Goal: Transaction & Acquisition: Book appointment/travel/reservation

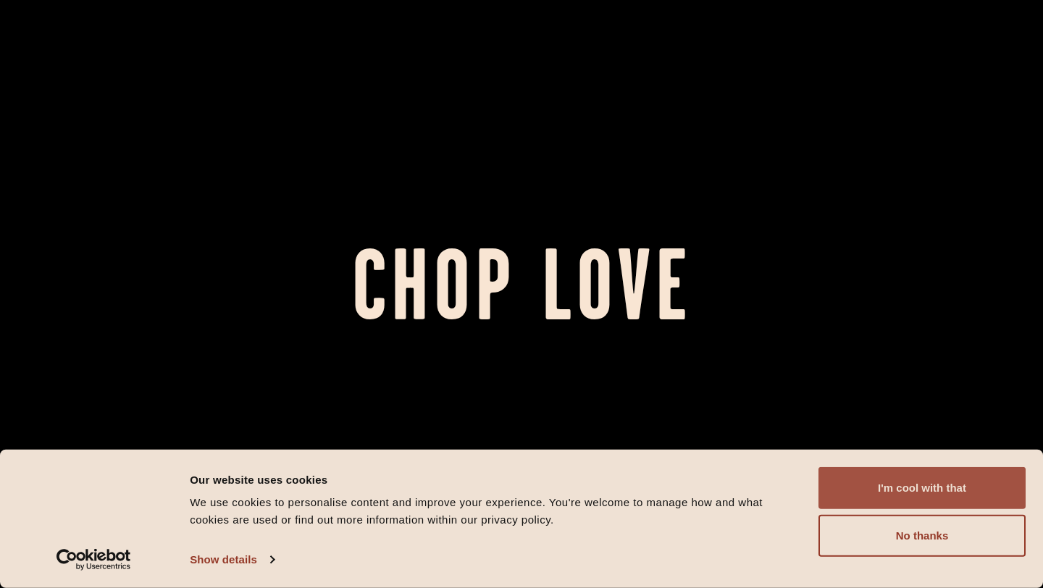
click at [929, 488] on button "I'm cool with that" at bounding box center [921, 488] width 207 height 42
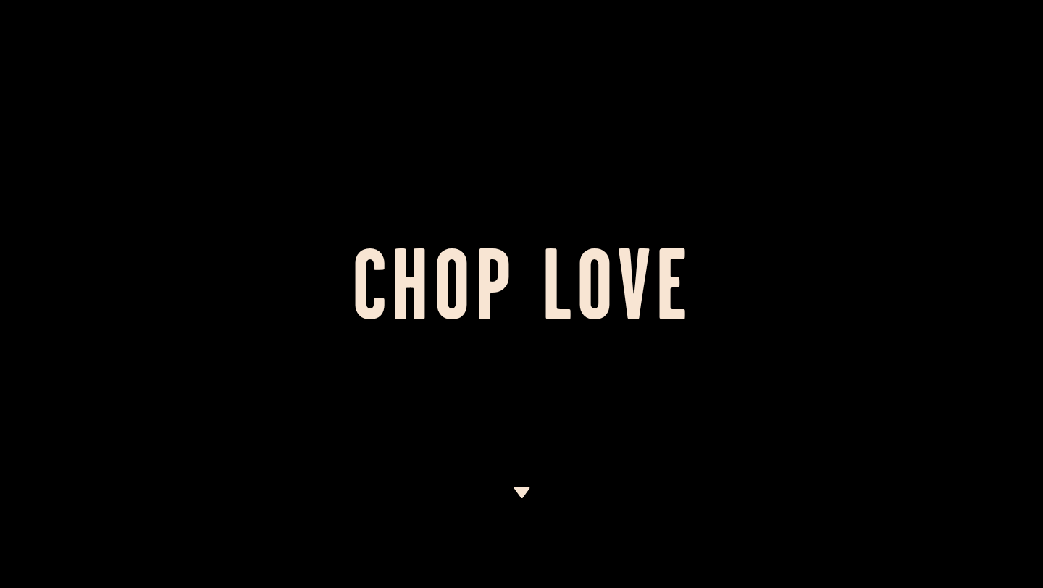
click at [524, 484] on div at bounding box center [521, 294] width 1043 height 588
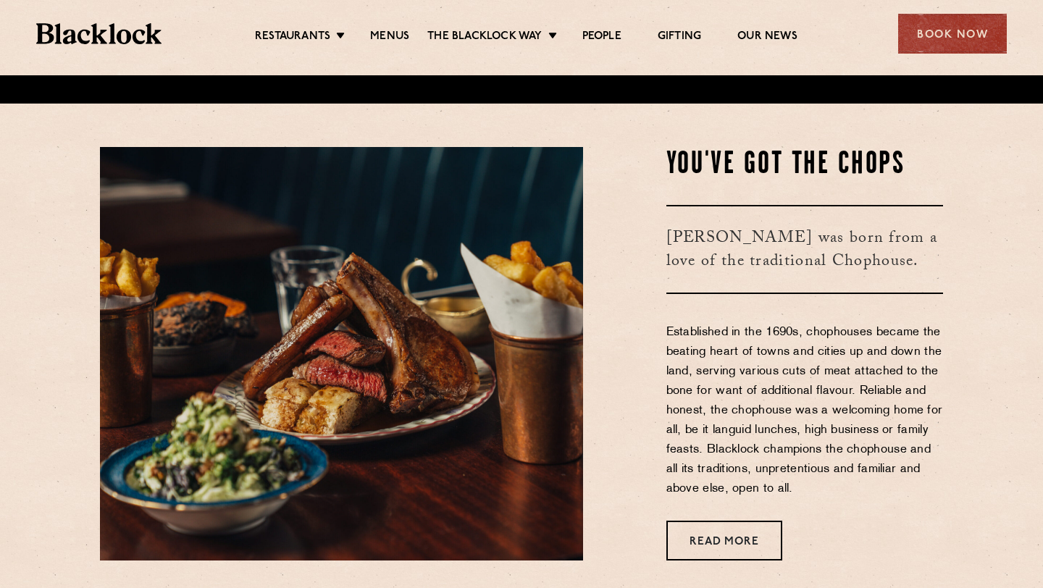
scroll to position [490, 0]
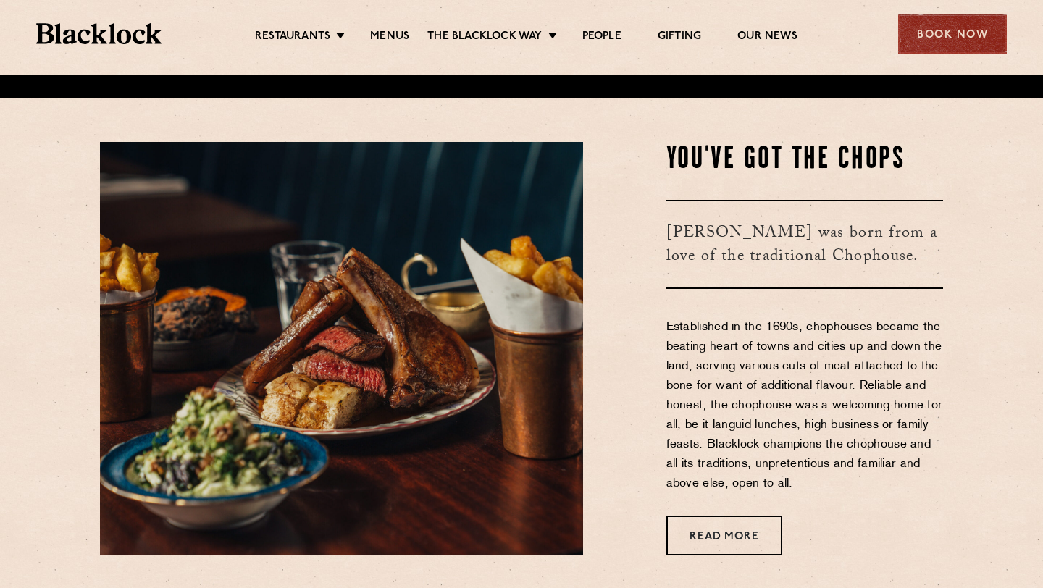
click at [977, 27] on div "Book Now" at bounding box center [952, 34] width 109 height 40
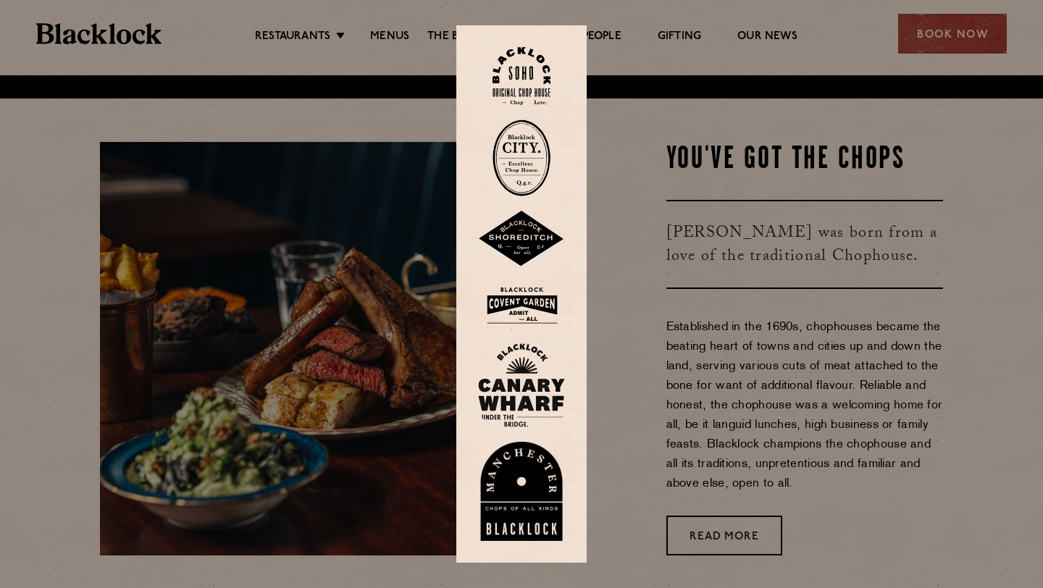
click at [667, 85] on div at bounding box center [521, 294] width 1043 height 588
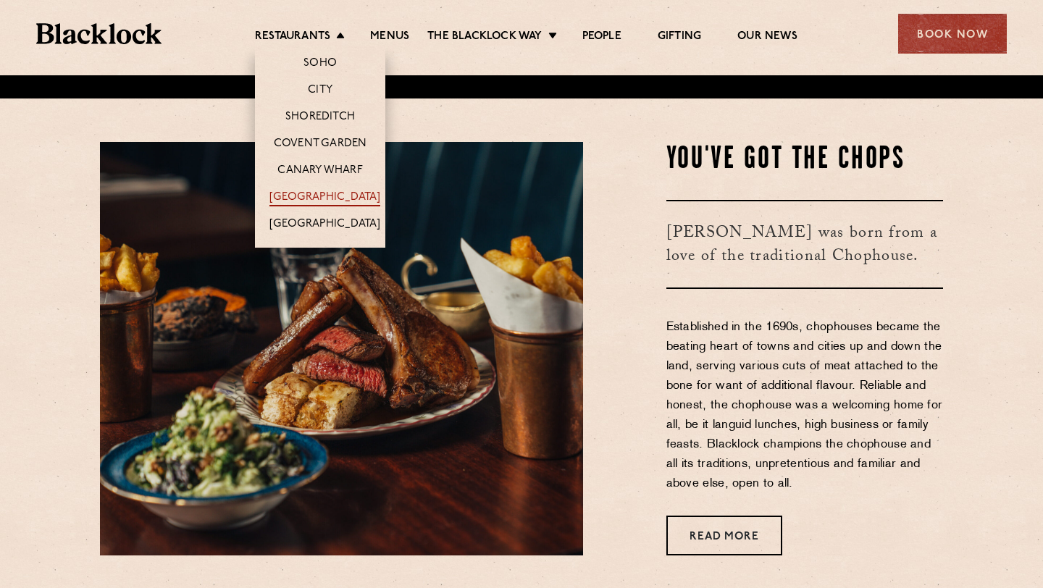
click at [299, 193] on link "[GEOGRAPHIC_DATA]" at bounding box center [324, 198] width 111 height 16
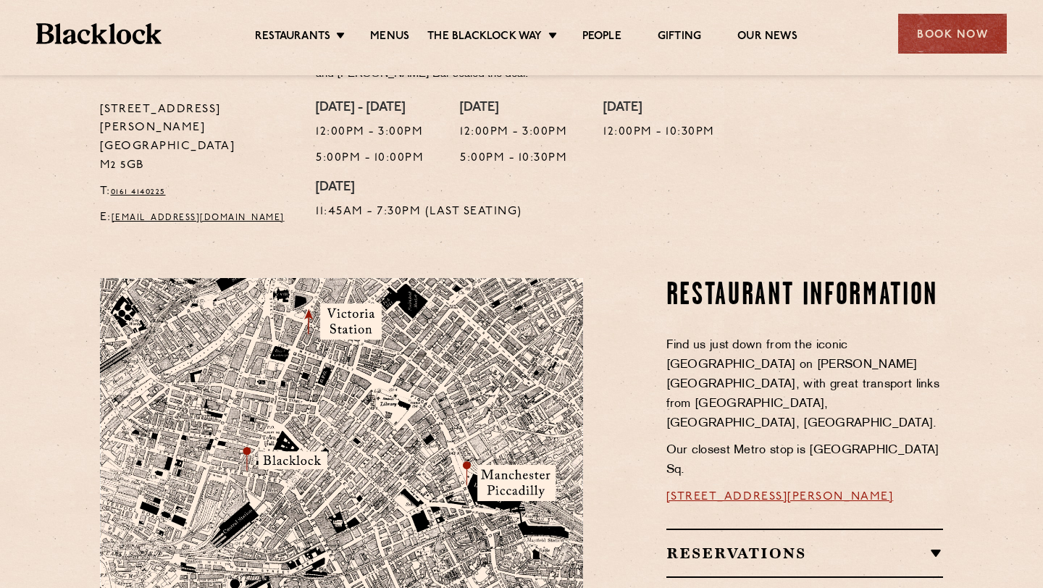
scroll to position [637, 0]
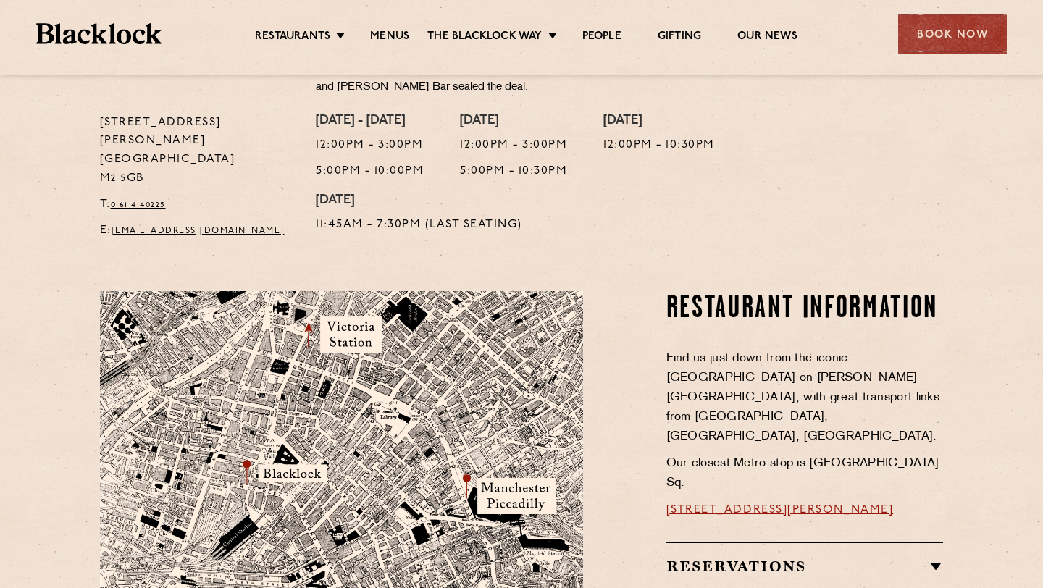
click at [874, 542] on div "Reservations Reservations We know that bookings are important for certain occas…" at bounding box center [804, 566] width 277 height 48
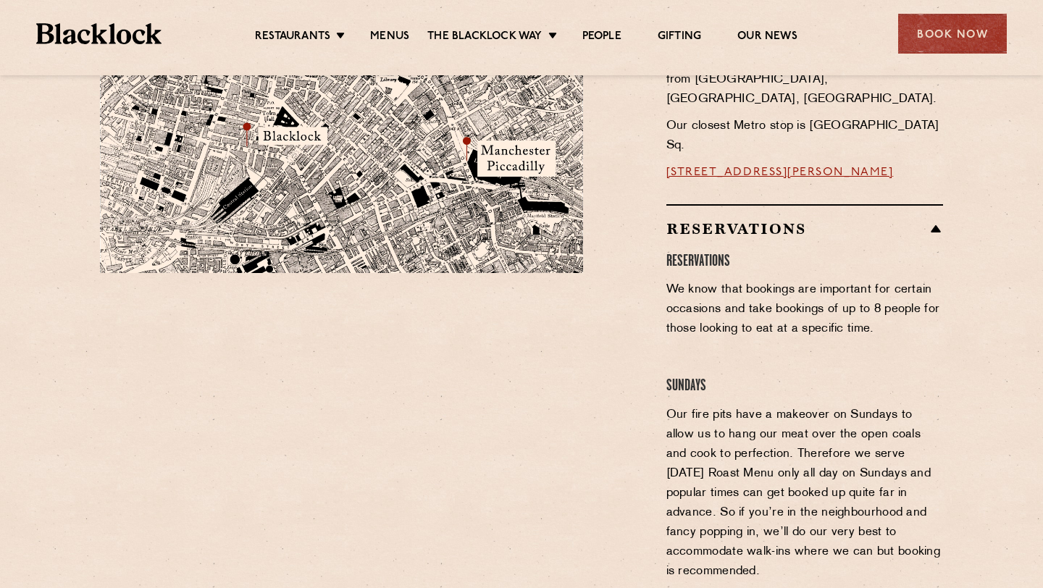
scroll to position [946, 0]
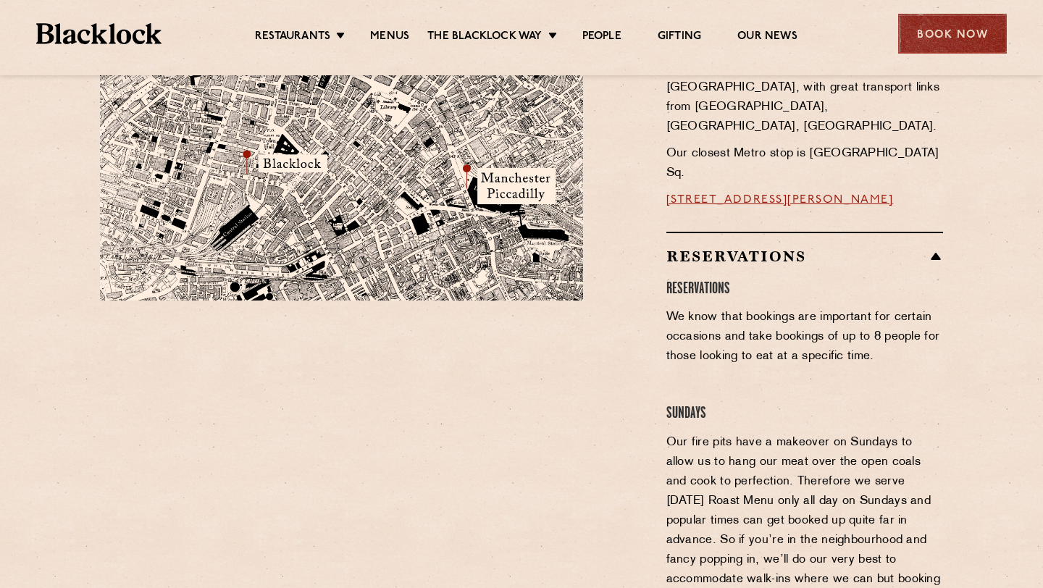
click at [973, 41] on div "Book Now" at bounding box center [952, 34] width 109 height 40
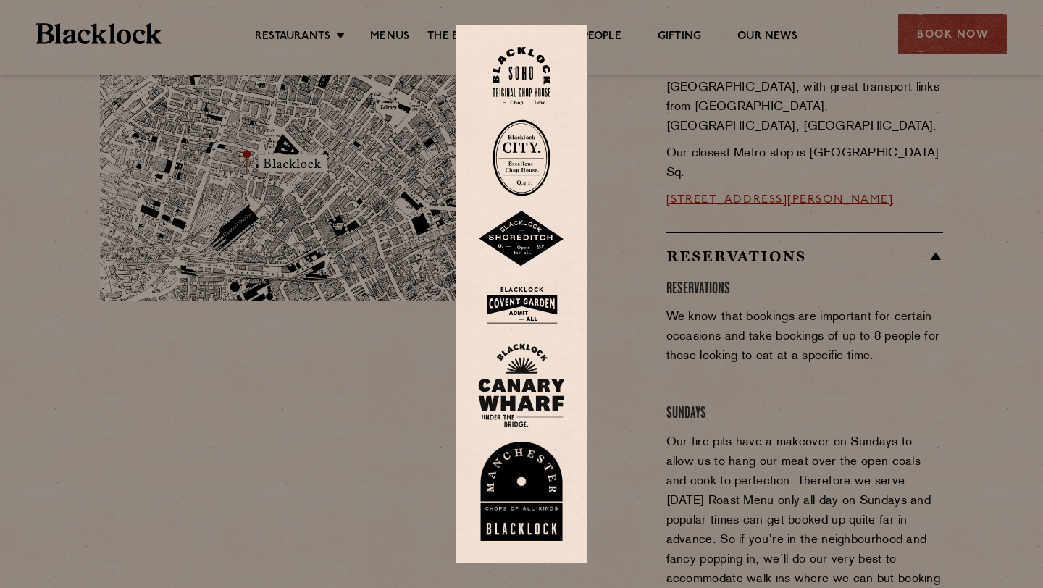
click at [520, 482] on img at bounding box center [521, 492] width 87 height 100
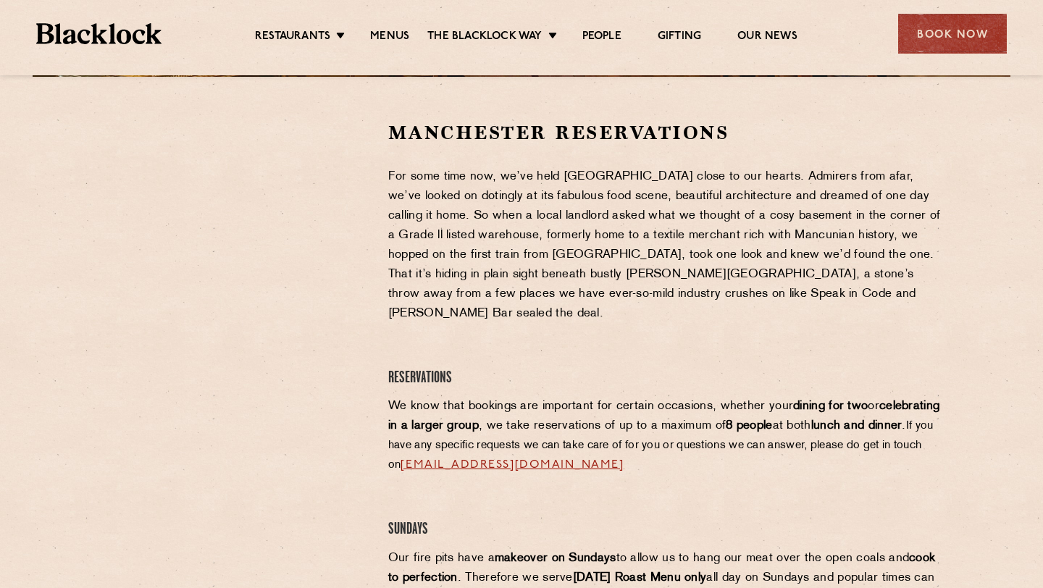
scroll to position [432, 0]
